Goal: Complete application form

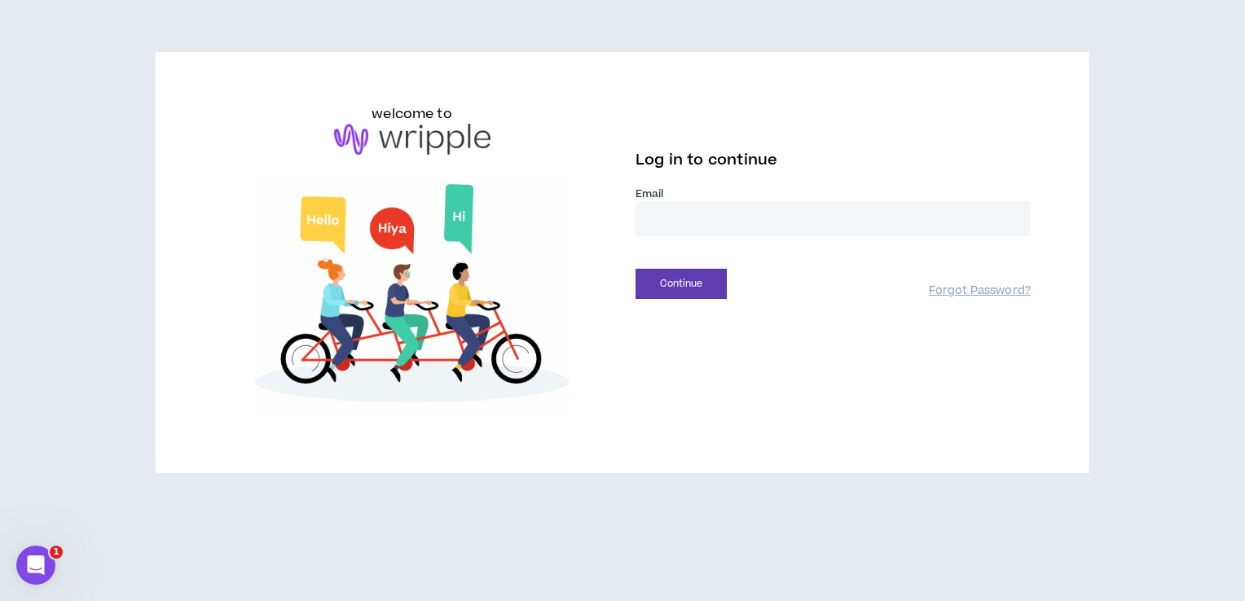
click at [690, 223] on input "email" at bounding box center [832, 218] width 395 height 35
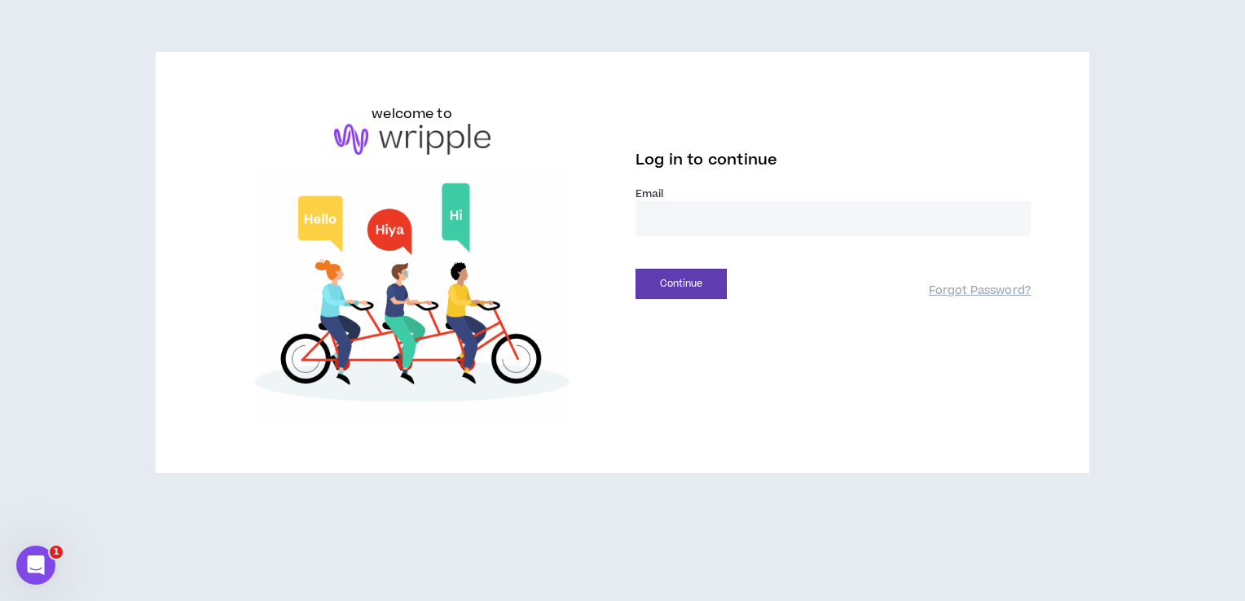
type input "**********"
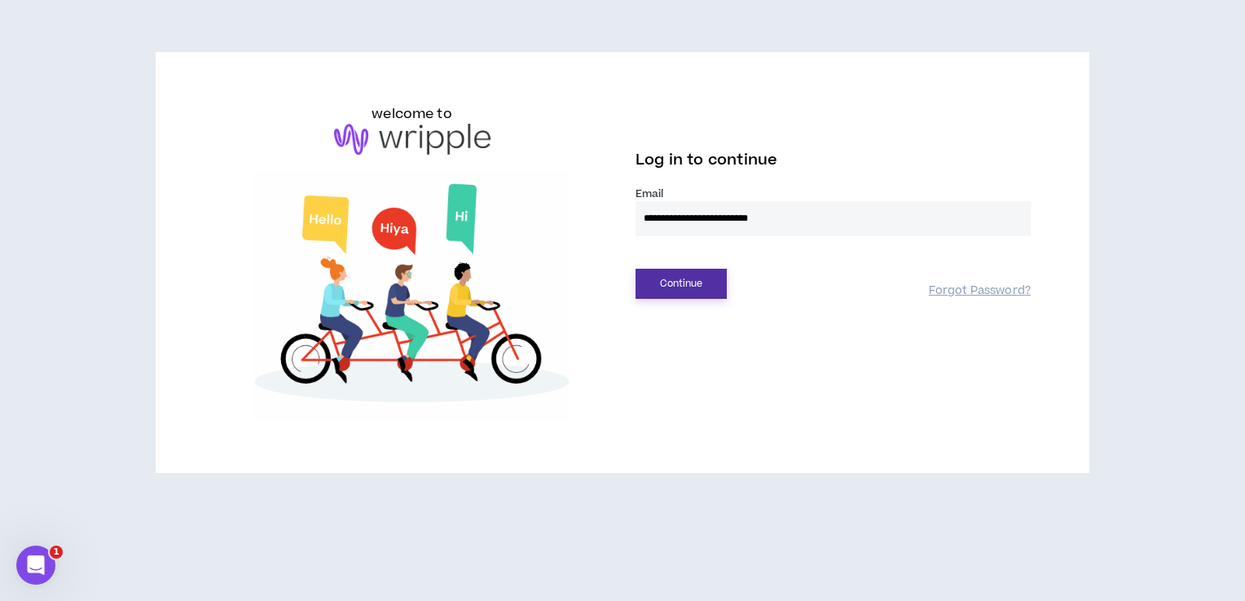
click at [697, 288] on button "Continue" at bounding box center [680, 284] width 91 height 30
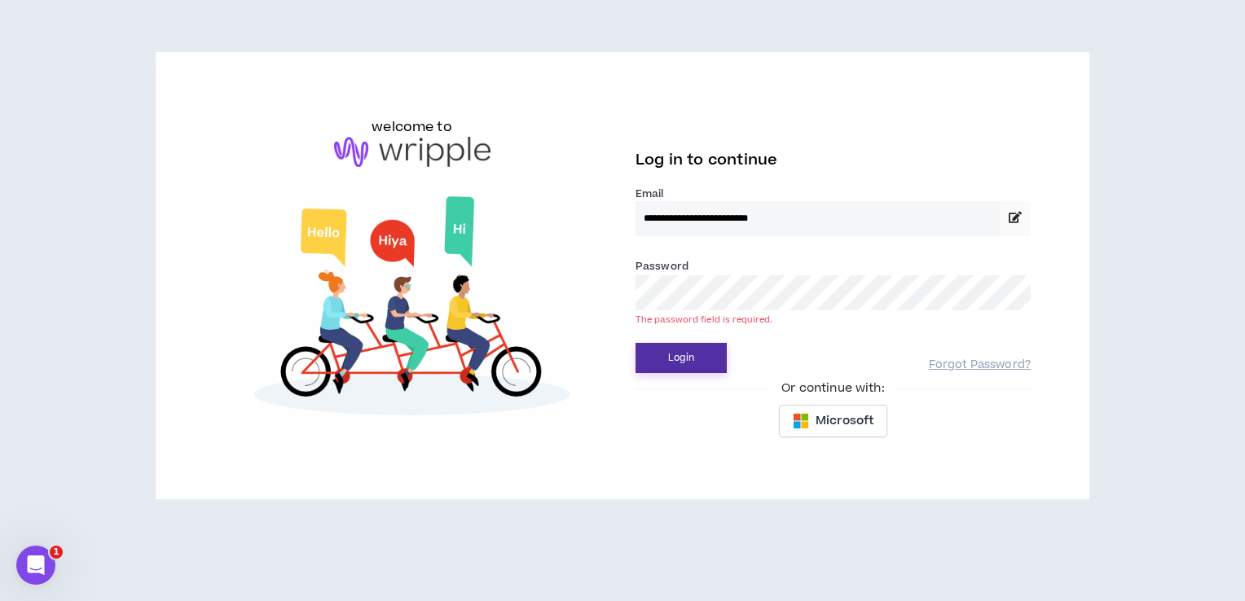
click at [673, 354] on button "Login" at bounding box center [680, 358] width 91 height 30
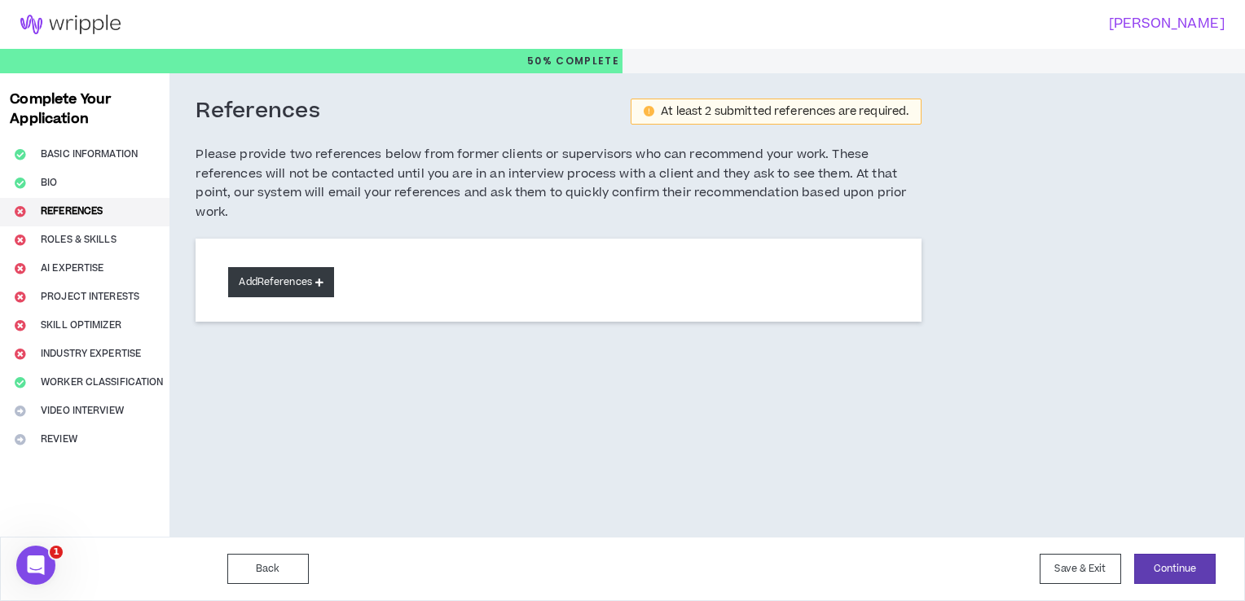
click at [291, 288] on button "Add References" at bounding box center [281, 282] width 106 height 30
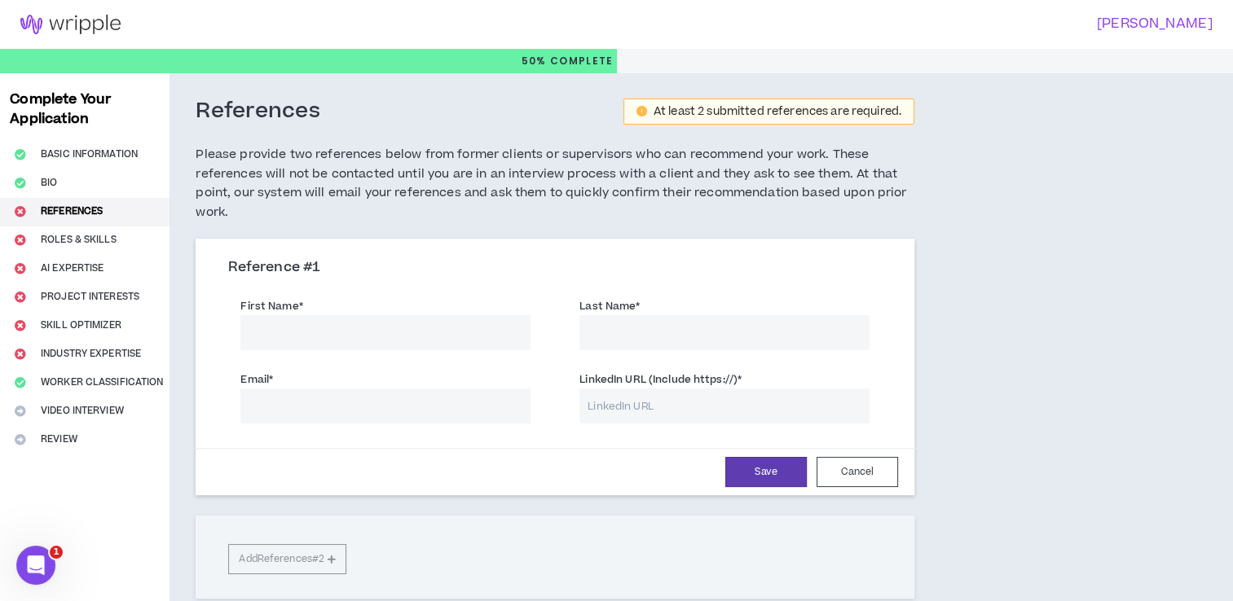
click at [301, 336] on input "First Name *" at bounding box center [385, 332] width 290 height 35
drag, startPoint x: 352, startPoint y: 324, endPoint x: 277, endPoint y: 319, distance: 75.1
click at [277, 319] on input "Katia Santa [PERSON_NAME]" at bounding box center [385, 332] width 290 height 35
type input "Katia"
click at [618, 323] on input "Last Name *" at bounding box center [724, 332] width 290 height 35
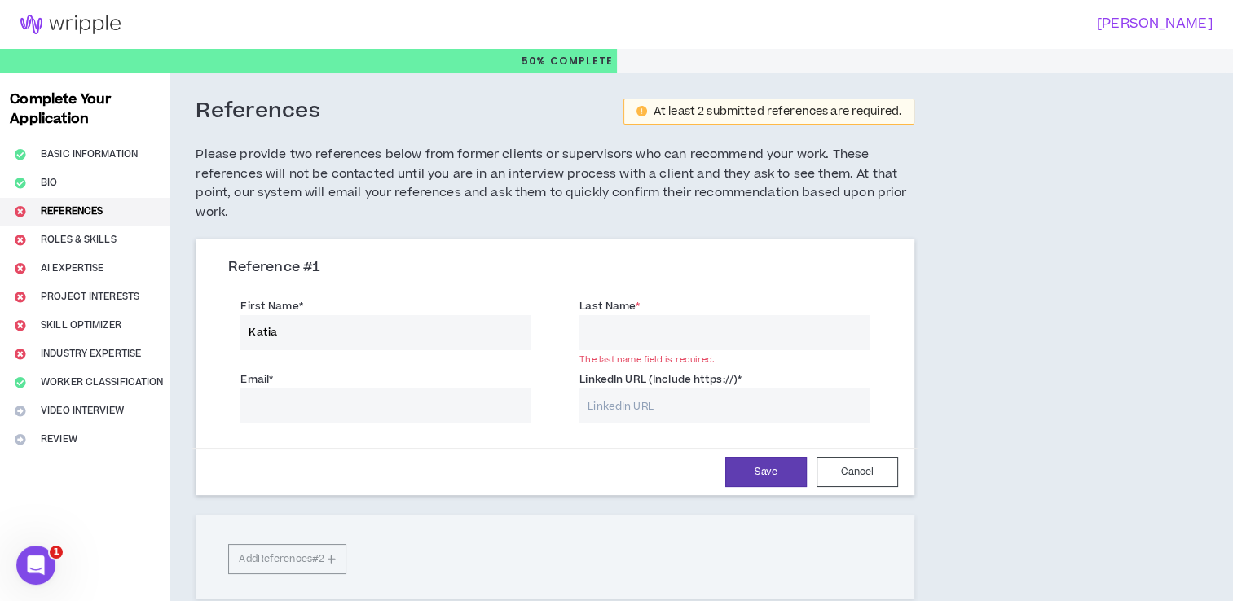
paste input "Santa [PERSON_NAME]"
type input "Santa [PERSON_NAME]"
click at [418, 415] on input "Email *" at bounding box center [385, 406] width 290 height 35
click at [749, 376] on div "LinkedIn URL (Include https://) *" at bounding box center [724, 397] width 290 height 53
click at [254, 406] on input "Email *" at bounding box center [385, 406] width 290 height 35
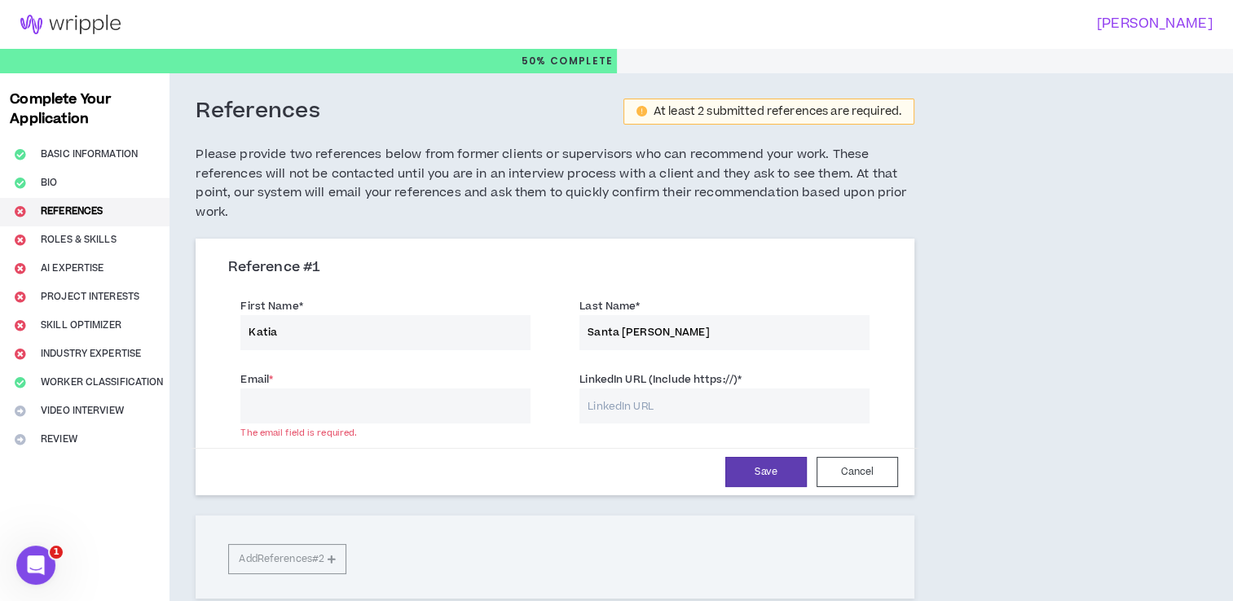
click at [717, 406] on input "LinkedIn URL (Include https://) *" at bounding box center [724, 406] width 290 height 35
click at [636, 406] on input "LinkedIn URL (Include https://) *" at bounding box center [724, 406] width 290 height 35
click at [732, 457] on button "Save" at bounding box center [765, 472] width 81 height 30
drag, startPoint x: 346, startPoint y: 333, endPoint x: 199, endPoint y: 340, distance: 147.6
click at [199, 340] on div "Reference # 1 First Name * [PERSON_NAME] Last Name * Santa [PERSON_NAME] Email …" at bounding box center [555, 369] width 718 height 253
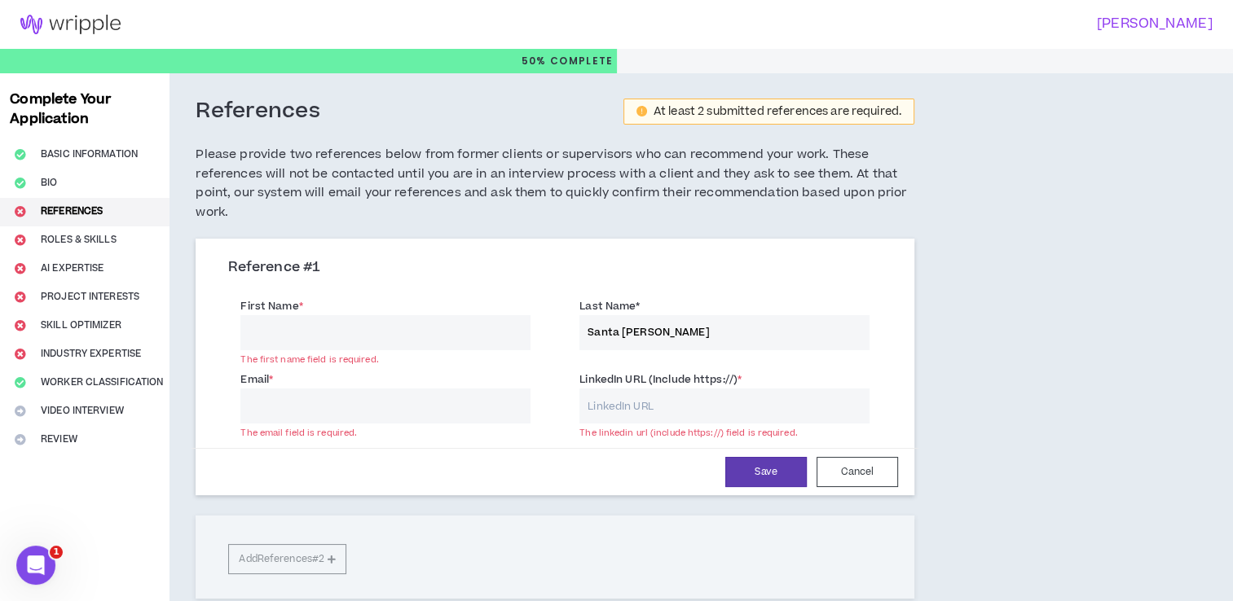
drag, startPoint x: 757, startPoint y: 339, endPoint x: 388, endPoint y: 319, distance: 369.5
click at [388, 319] on div "First Name * The first name field is required. Last Name * [GEOGRAPHIC_DATA][PE…" at bounding box center [555, 325] width 678 height 73
click at [328, 336] on input "First Name *" at bounding box center [385, 332] width 290 height 35
click at [677, 305] on div "Last Name * The last name field is required." at bounding box center [724, 323] width 290 height 53
click at [609, 397] on input "LinkedIn URL (Include https://) *" at bounding box center [724, 406] width 290 height 35
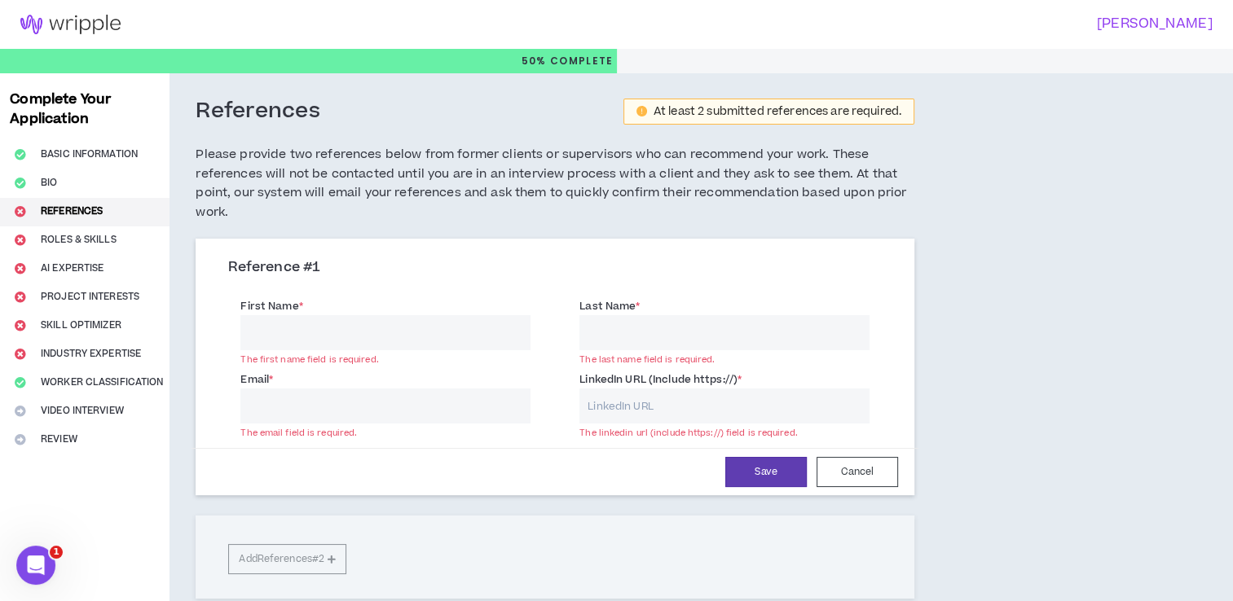
paste input "[URL][DOMAIN_NAME]"
type input "[URL][DOMAIN_NAME]"
click at [401, 342] on input "First Name *" at bounding box center [385, 332] width 290 height 35
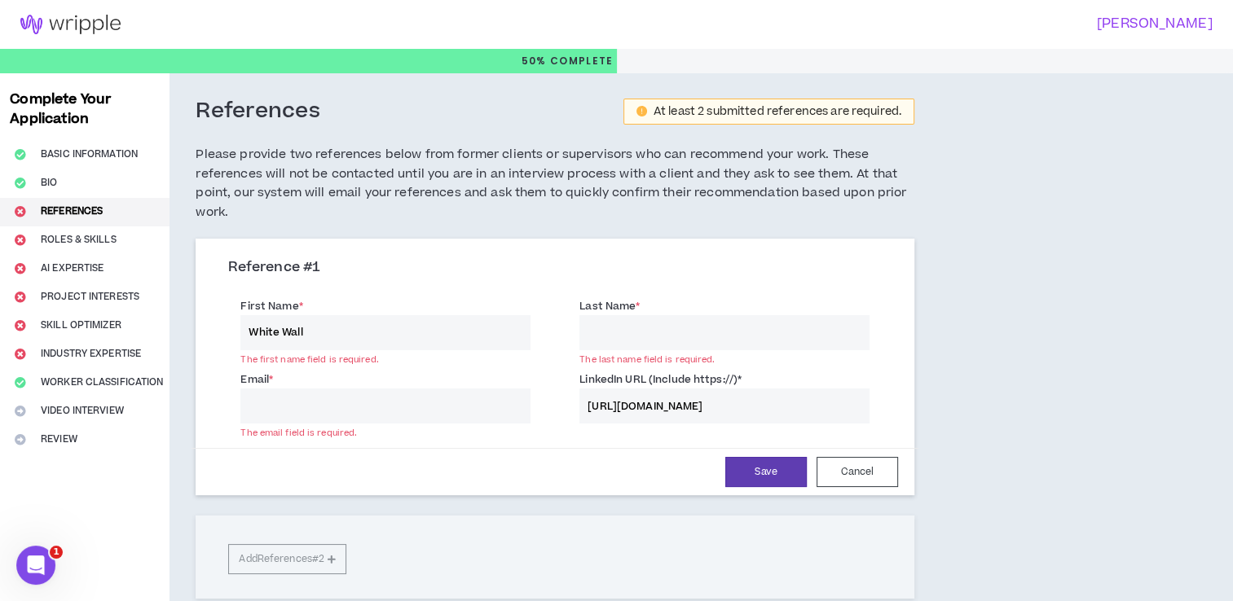
type input "White Wall"
type input "Media Gmbh"
